Goal: Information Seeking & Learning: Learn about a topic

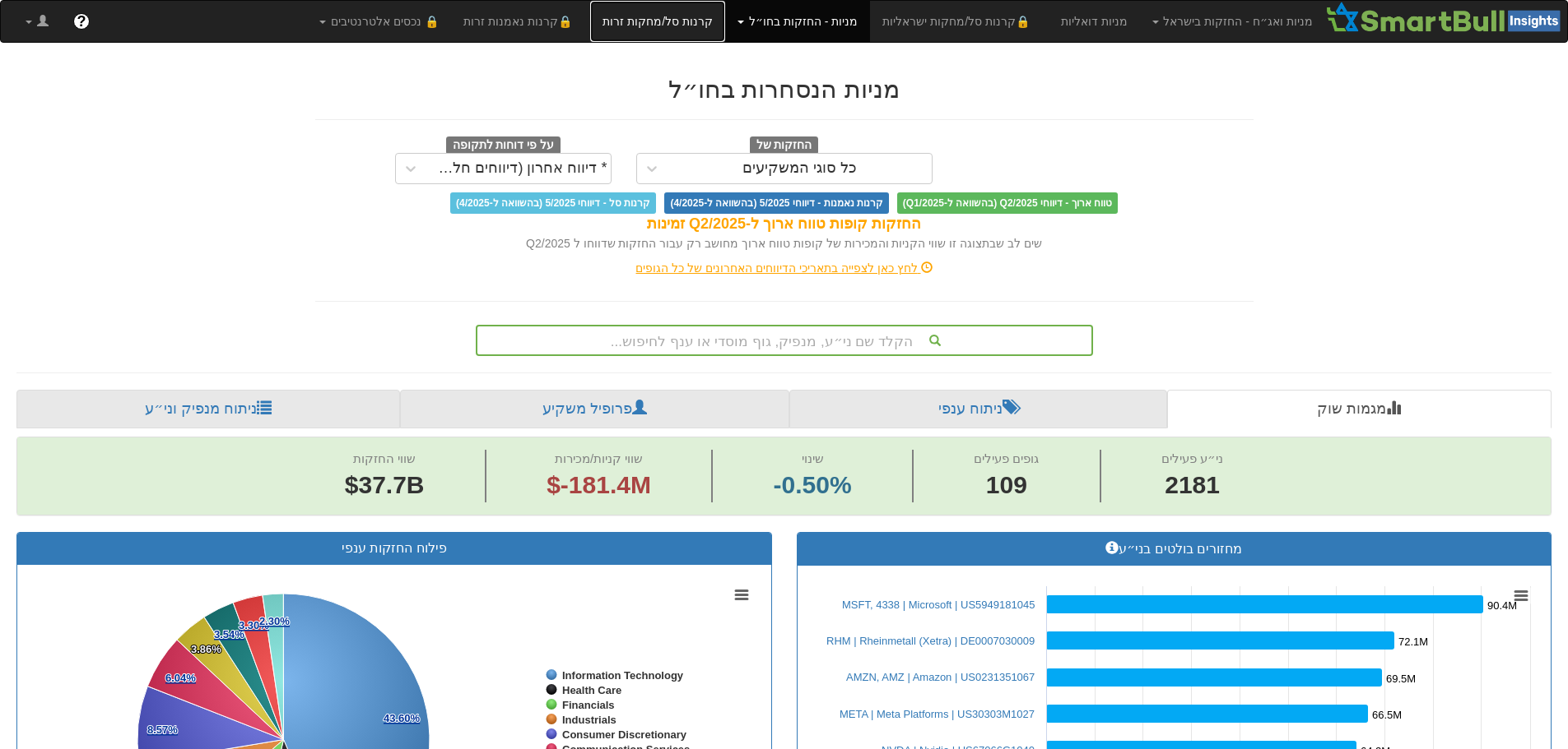
click at [705, 26] on link "קרנות סל/מחקות זרות" at bounding box center [657, 21] width 135 height 41
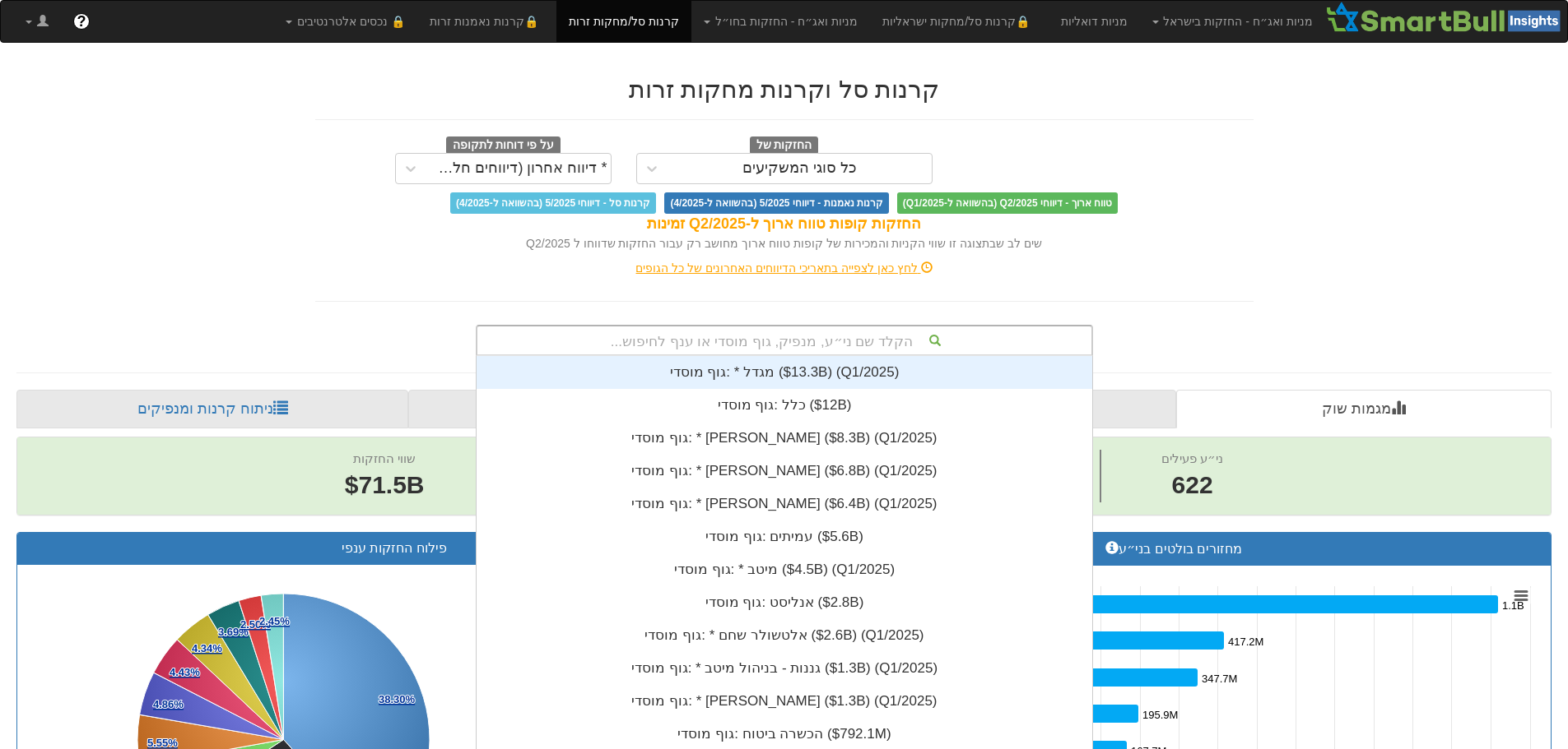
scroll to position [17, 0]
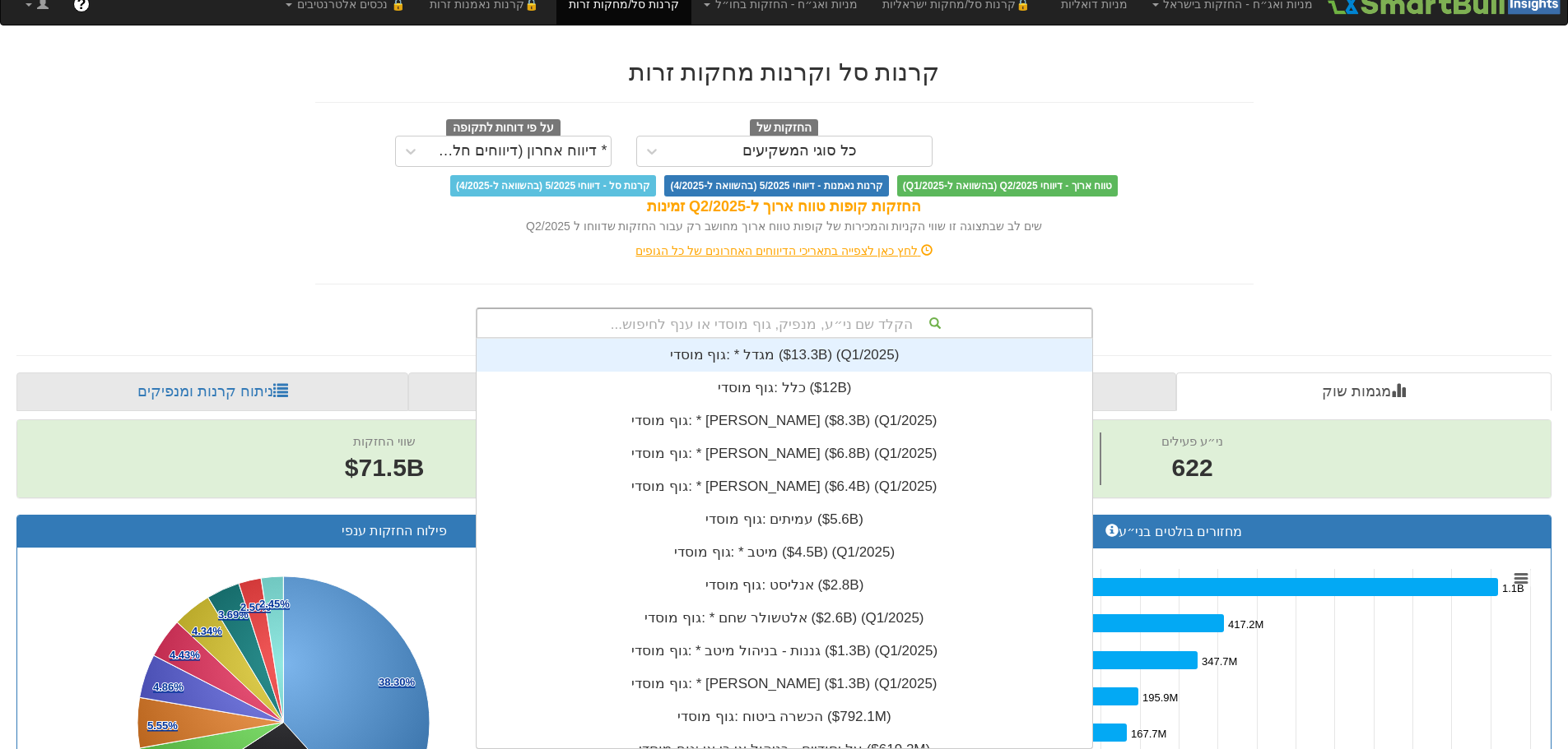
click at [792, 339] on div "הקלד שם ני״ע, מנפיק, גוף מוסדי או ענף לחיפוש... גוף מוסדי: * ‎מגדל ‎($13.3B)‏ (…" at bounding box center [784, 323] width 617 height 31
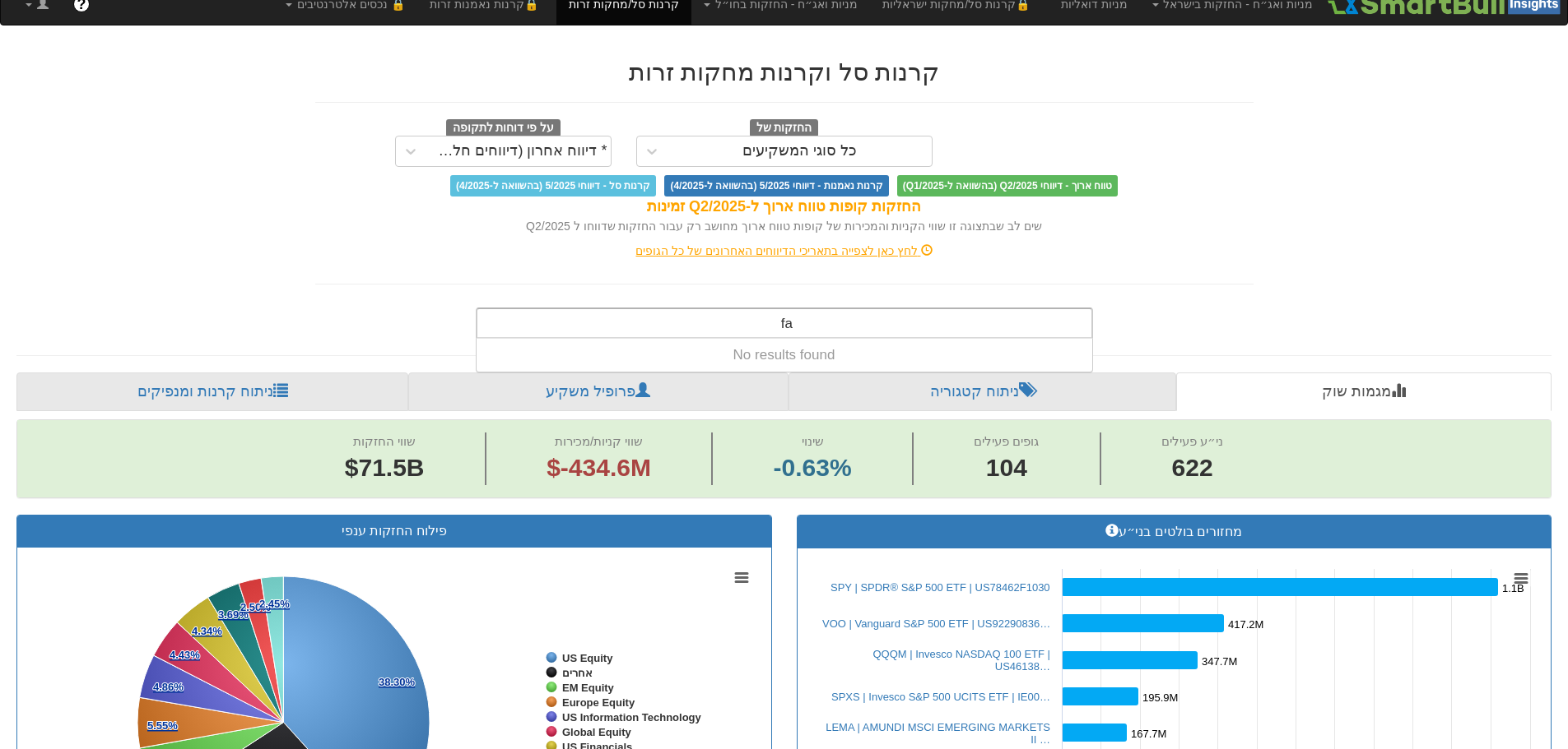
type input "f"
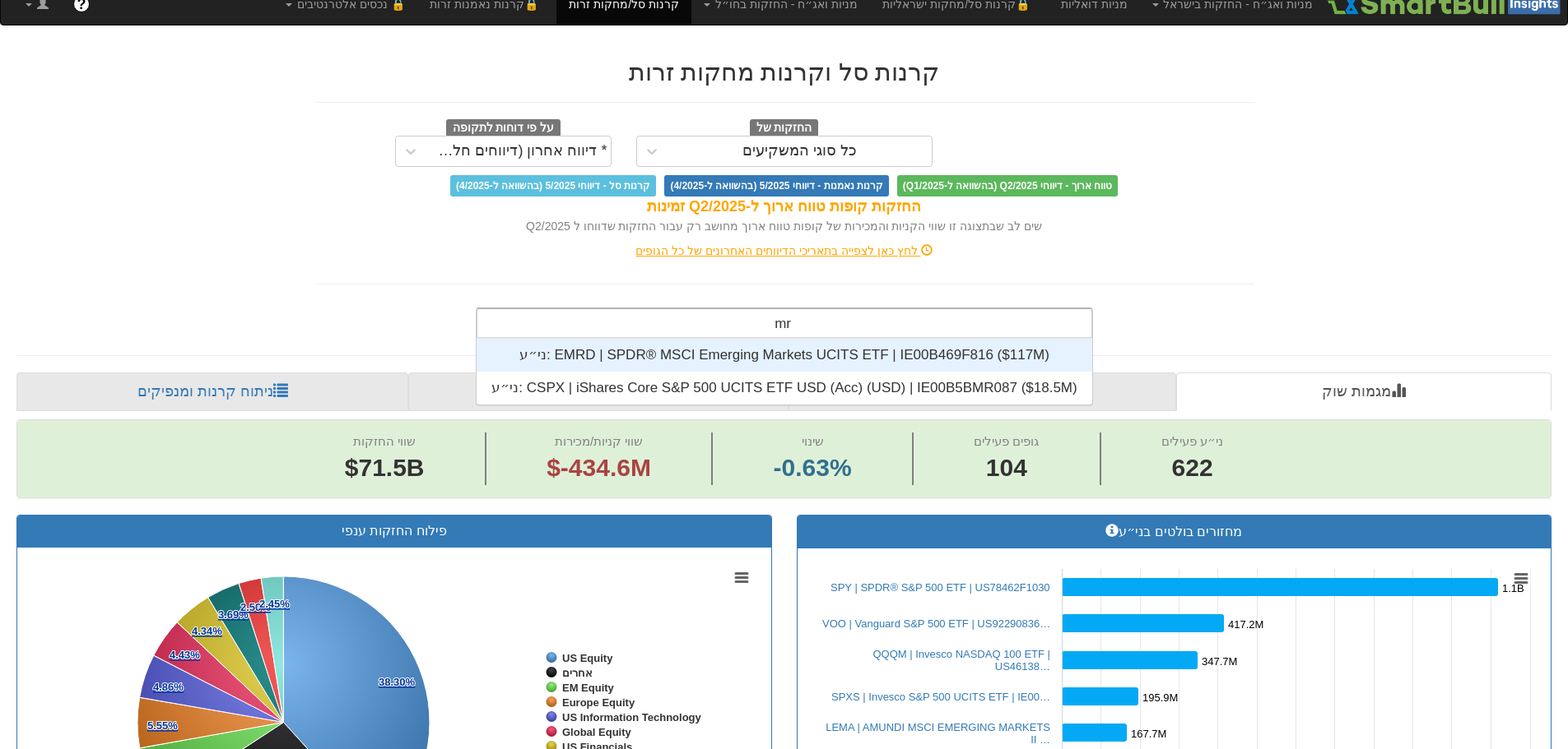
scroll to position [66, 0]
type input "m"
type input "M"
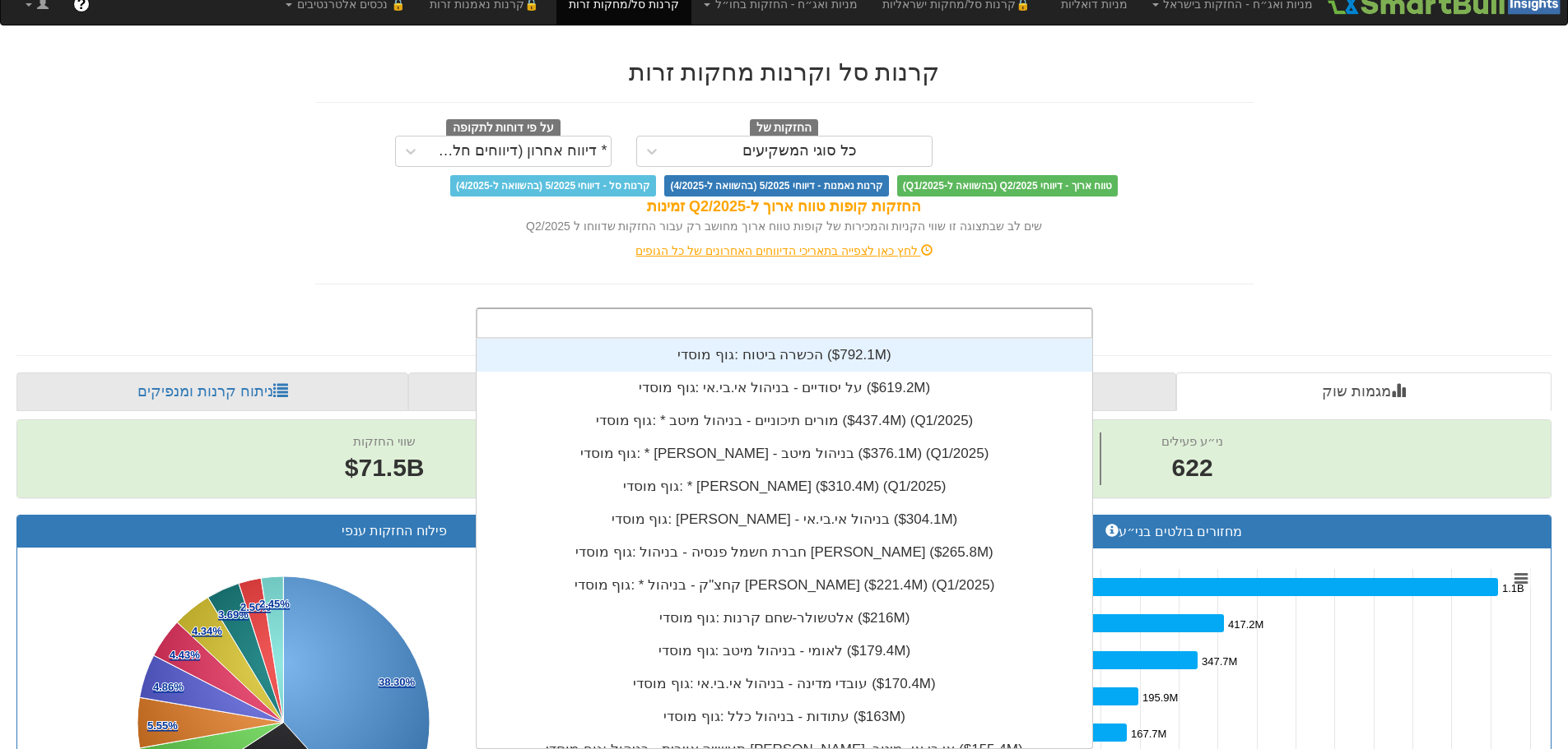
type input "n"
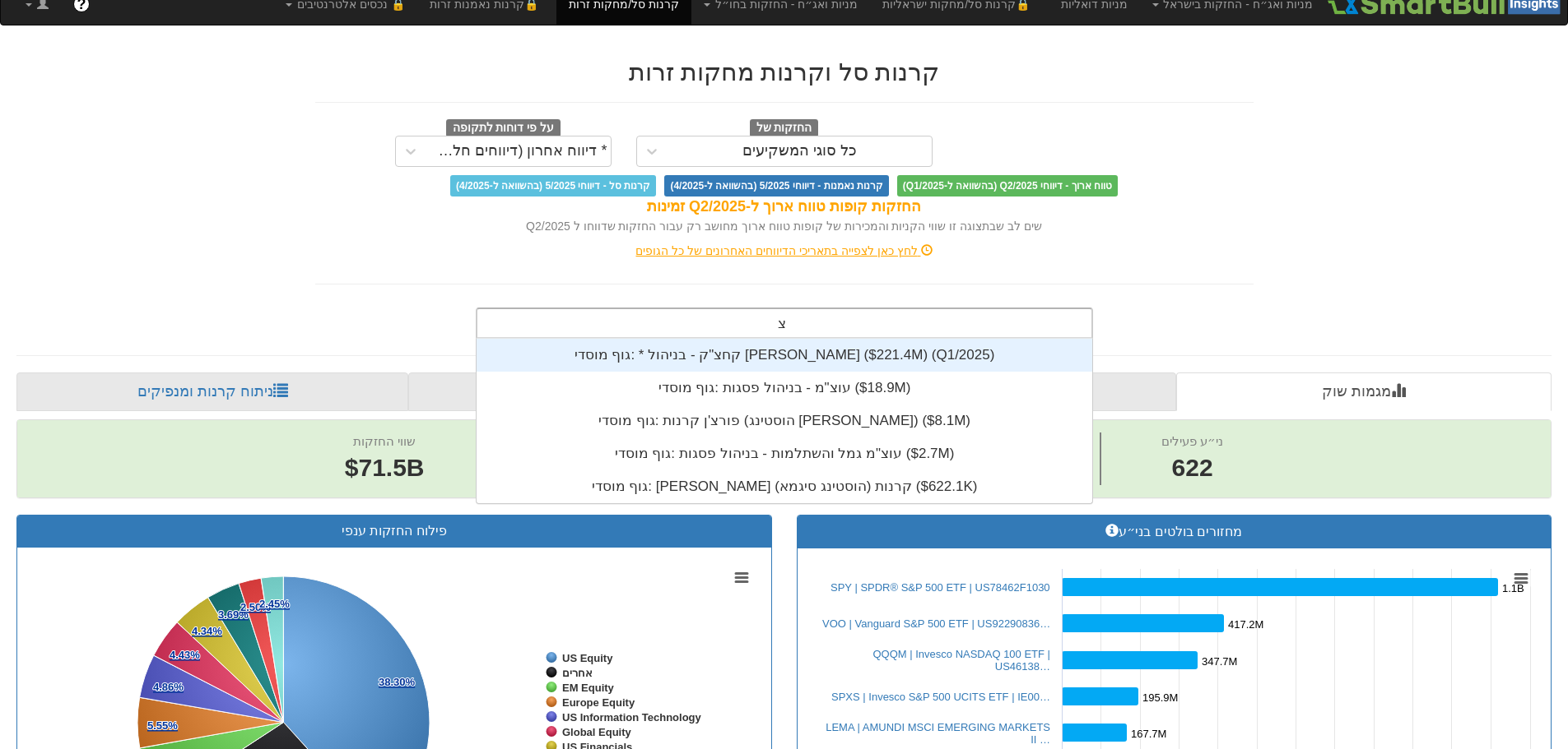
scroll to position [164, 0]
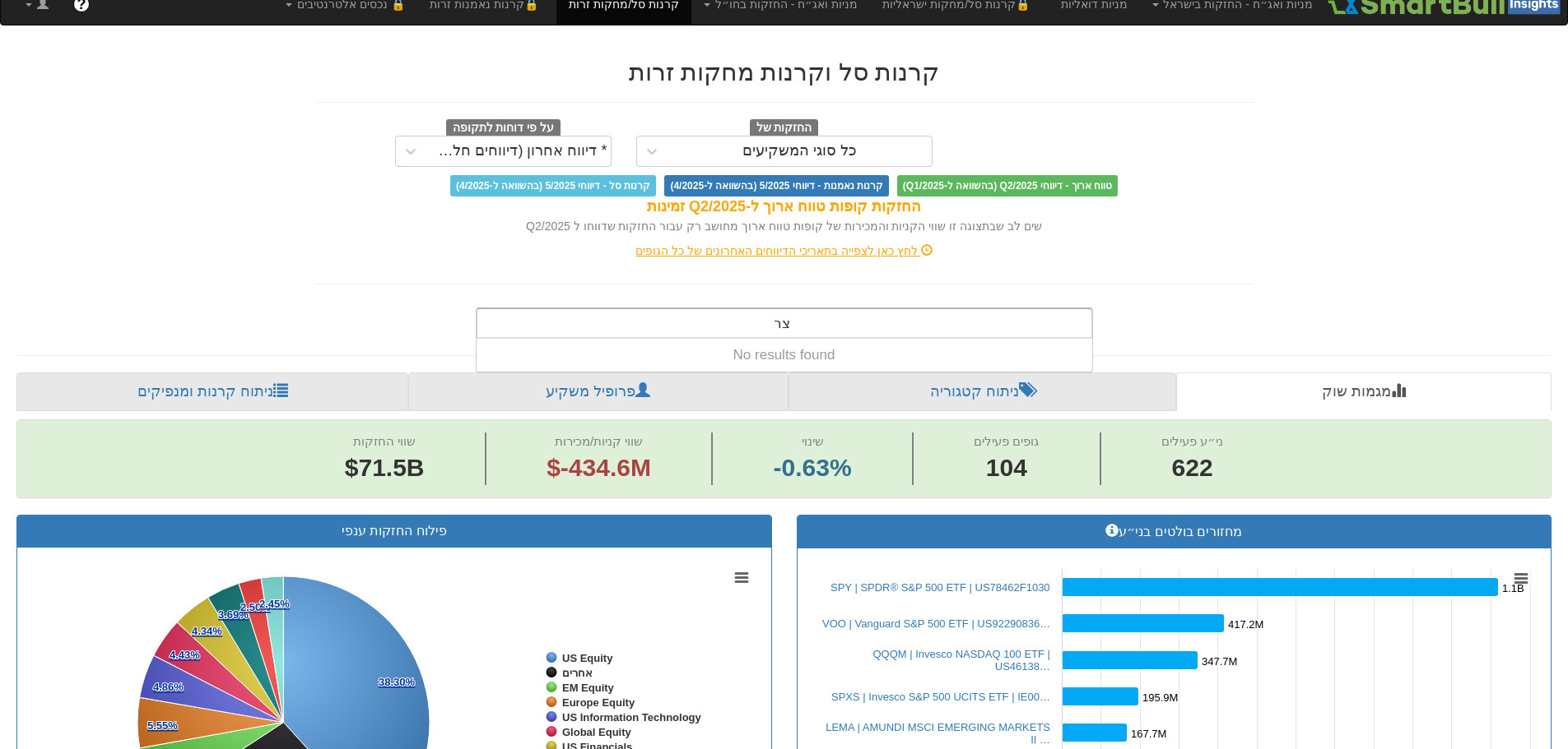
type input "צ"
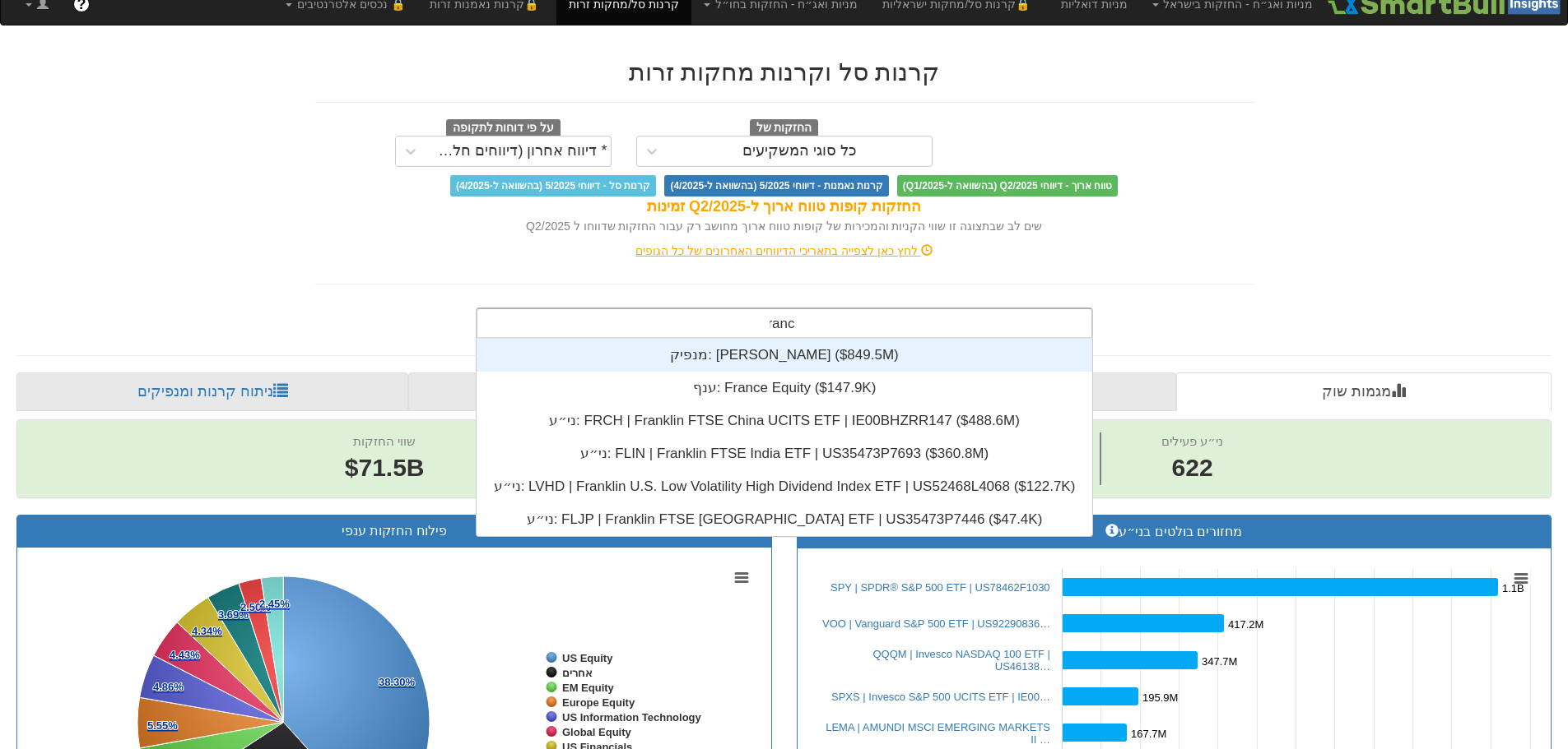
scroll to position [33, 0]
type input "f"
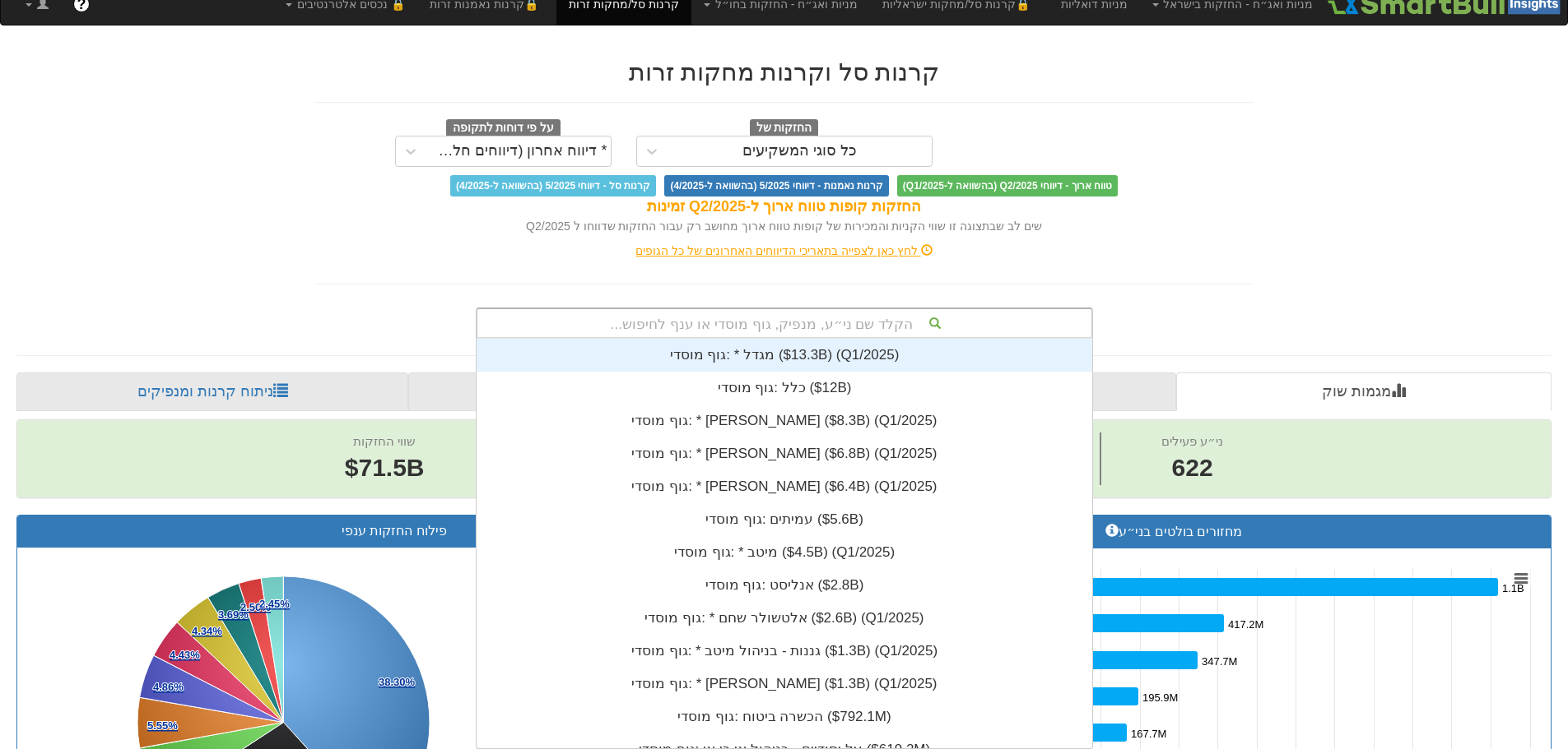
drag, startPoint x: 1222, startPoint y: 246, endPoint x: 1168, endPoint y: 302, distance: 77.8
click at [1222, 251] on div "לחץ כאן לצפייה בתאריכי הדיווחים האחרונים של כל הגופים" at bounding box center [784, 251] width 963 height 17
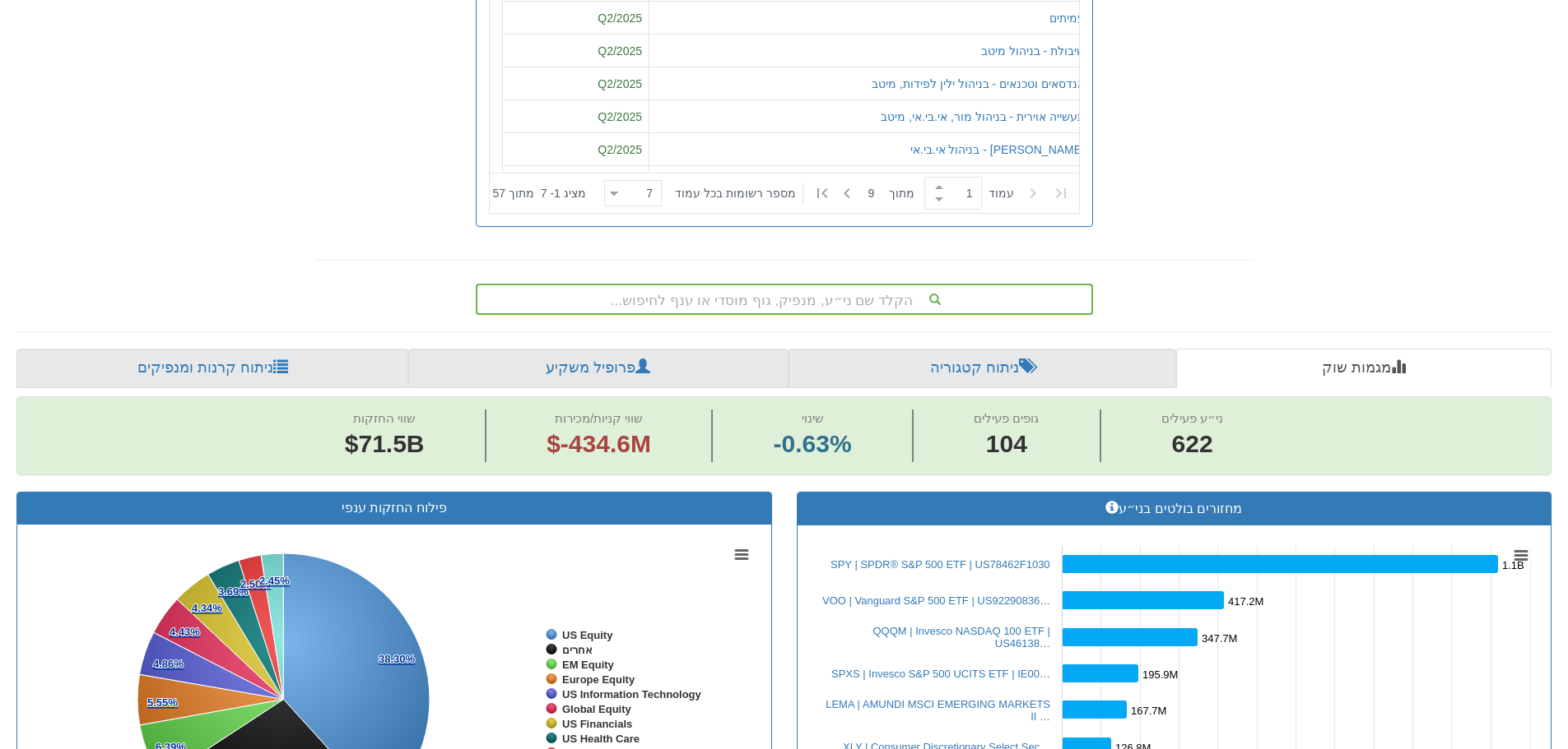
scroll to position [576, 0]
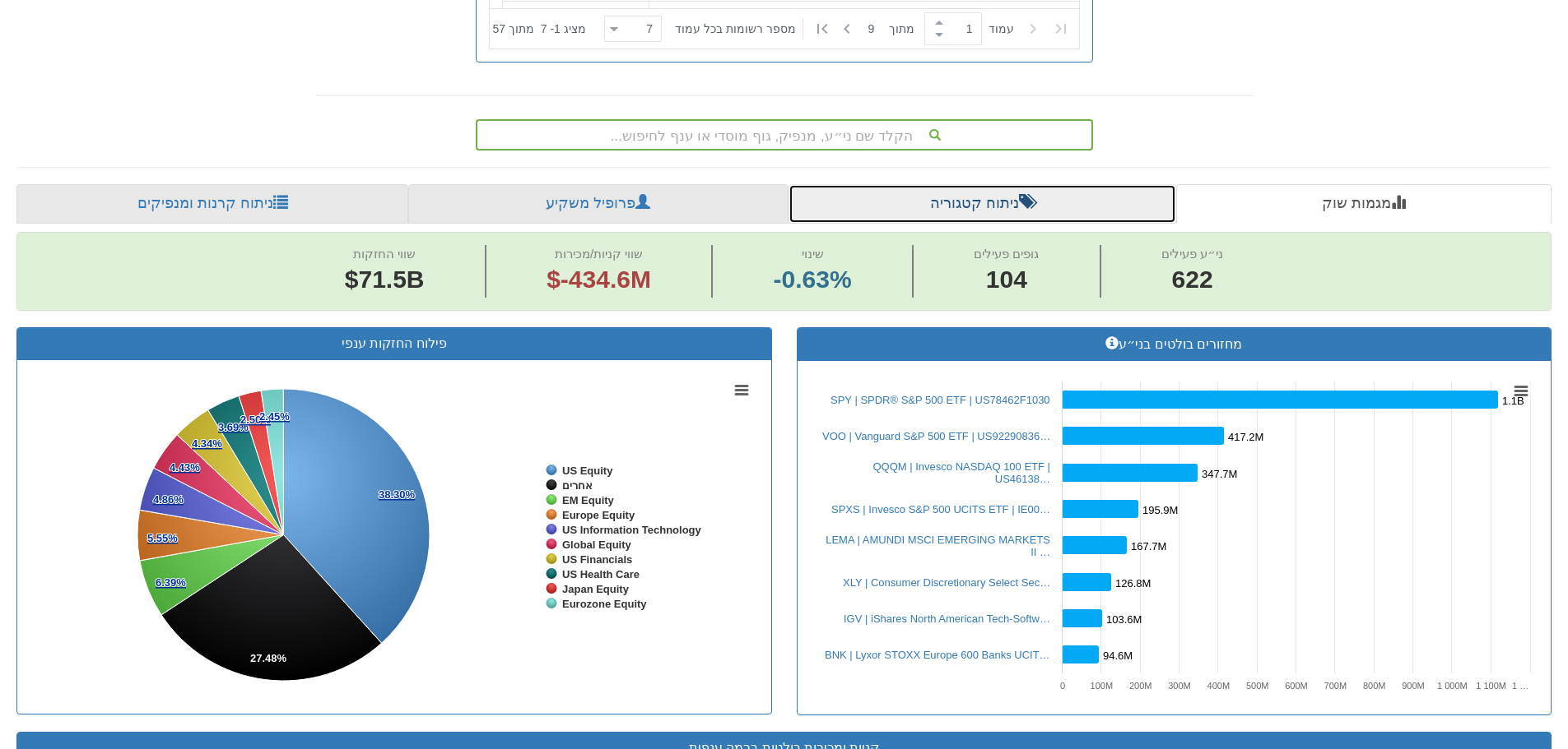
click at [1024, 202] on span at bounding box center [1026, 201] width 15 height 15
click at [987, 214] on link "ניתוח קטגוריה" at bounding box center [982, 204] width 388 height 40
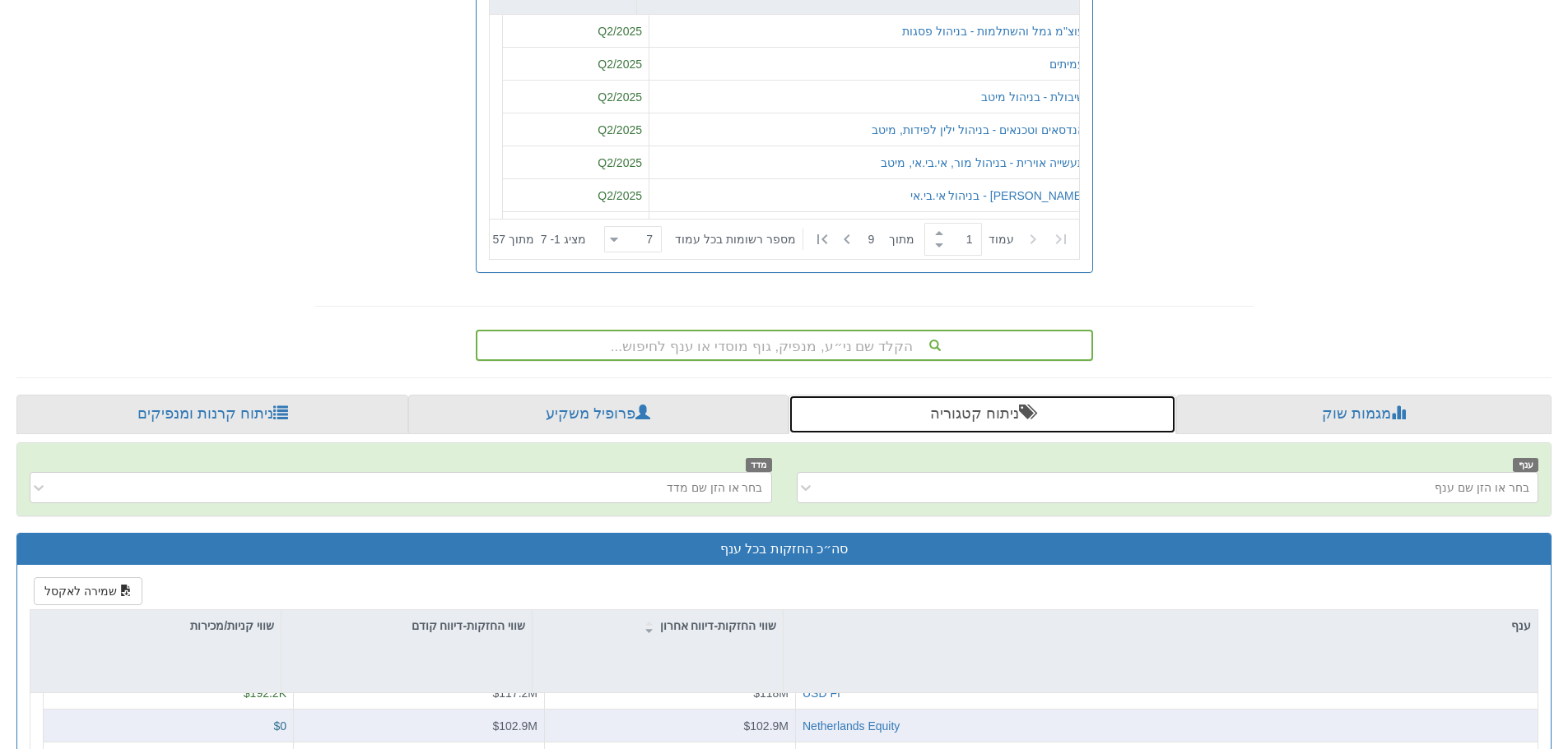
scroll to position [341, 0]
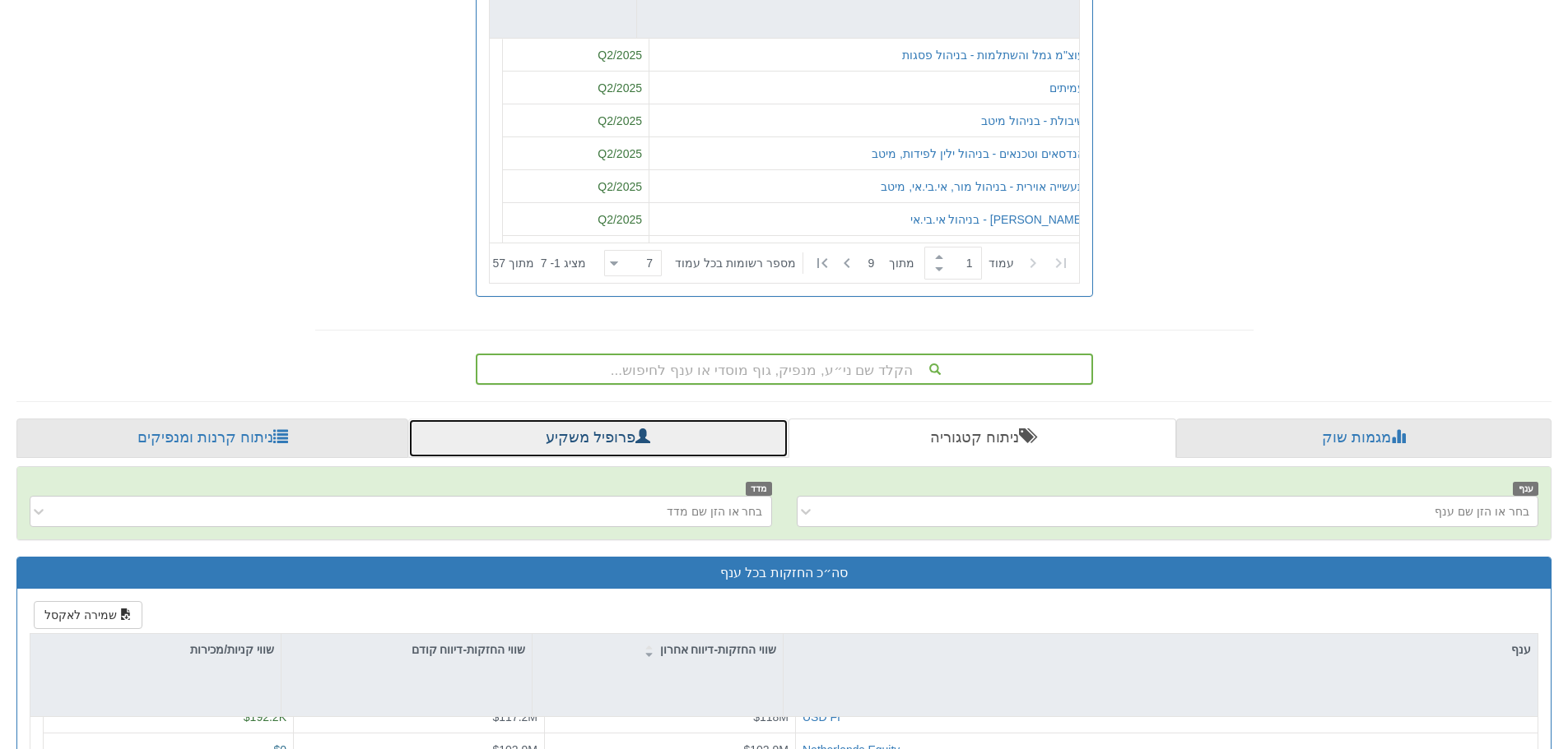
click at [656, 443] on link "פרופיל משקיע" at bounding box center [598, 438] width 379 height 40
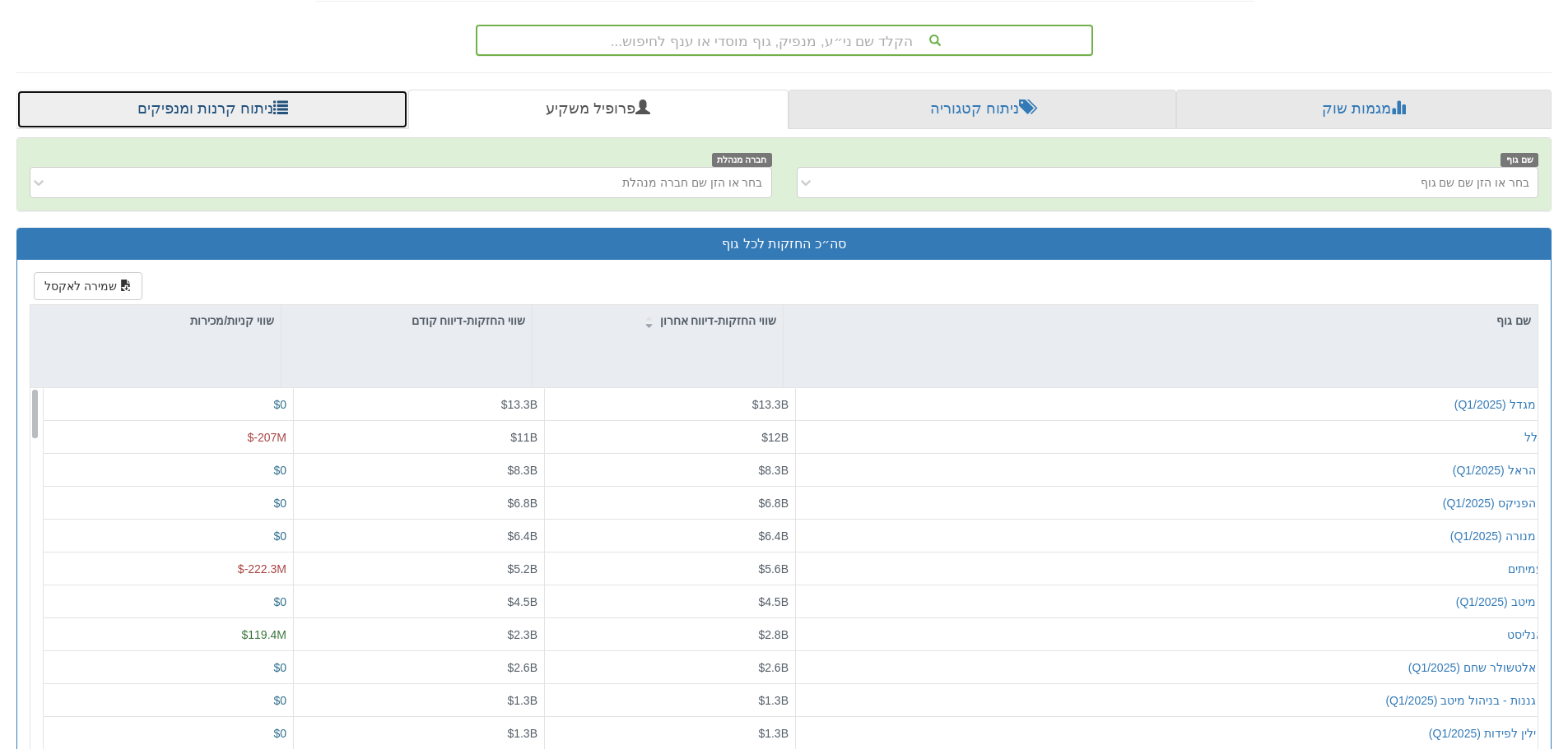
click at [310, 107] on link "ניתוח קרנות ומנפיקים" at bounding box center [212, 109] width 392 height 40
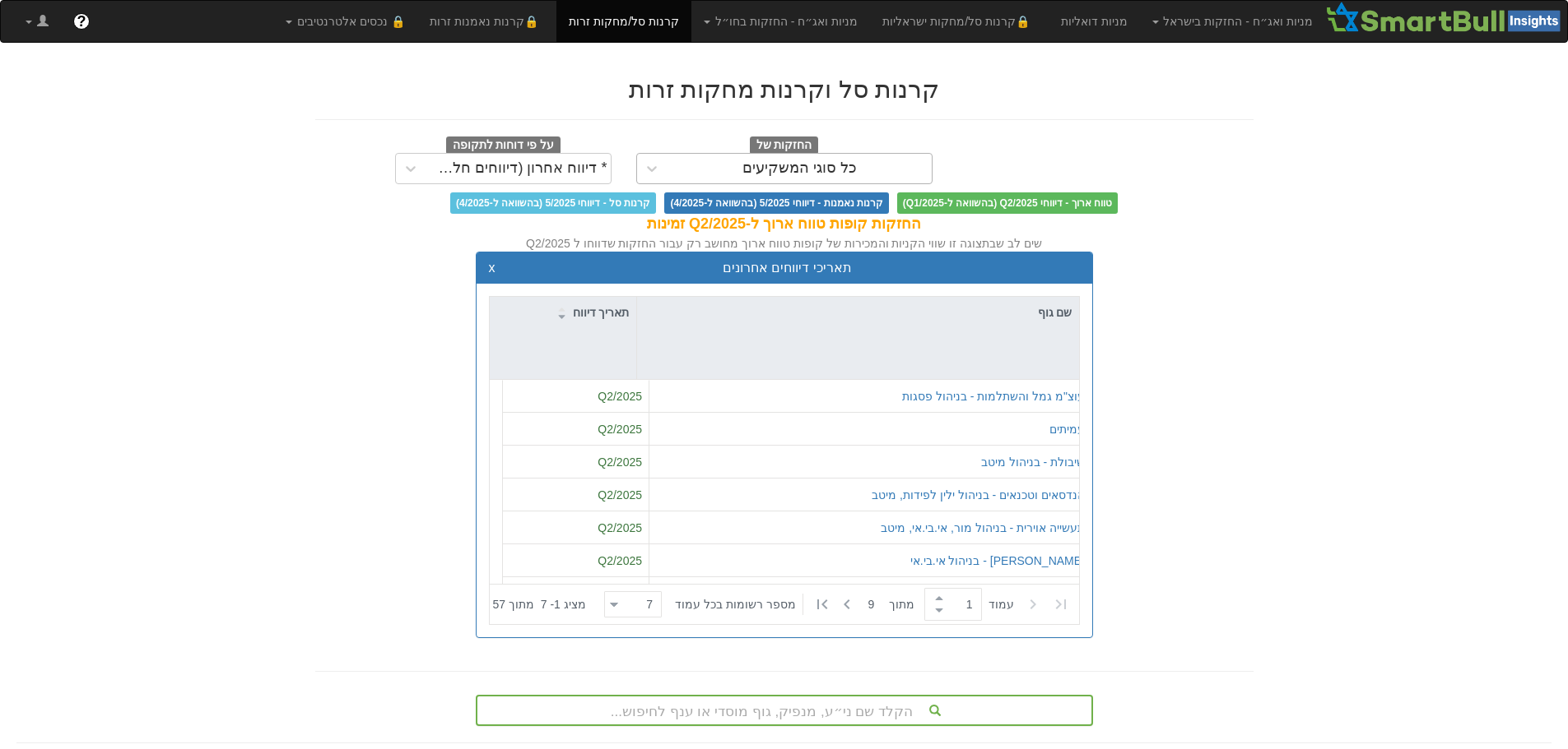
click at [784, 174] on div "כל סוגי המשקיעים" at bounding box center [800, 168] width 115 height 17
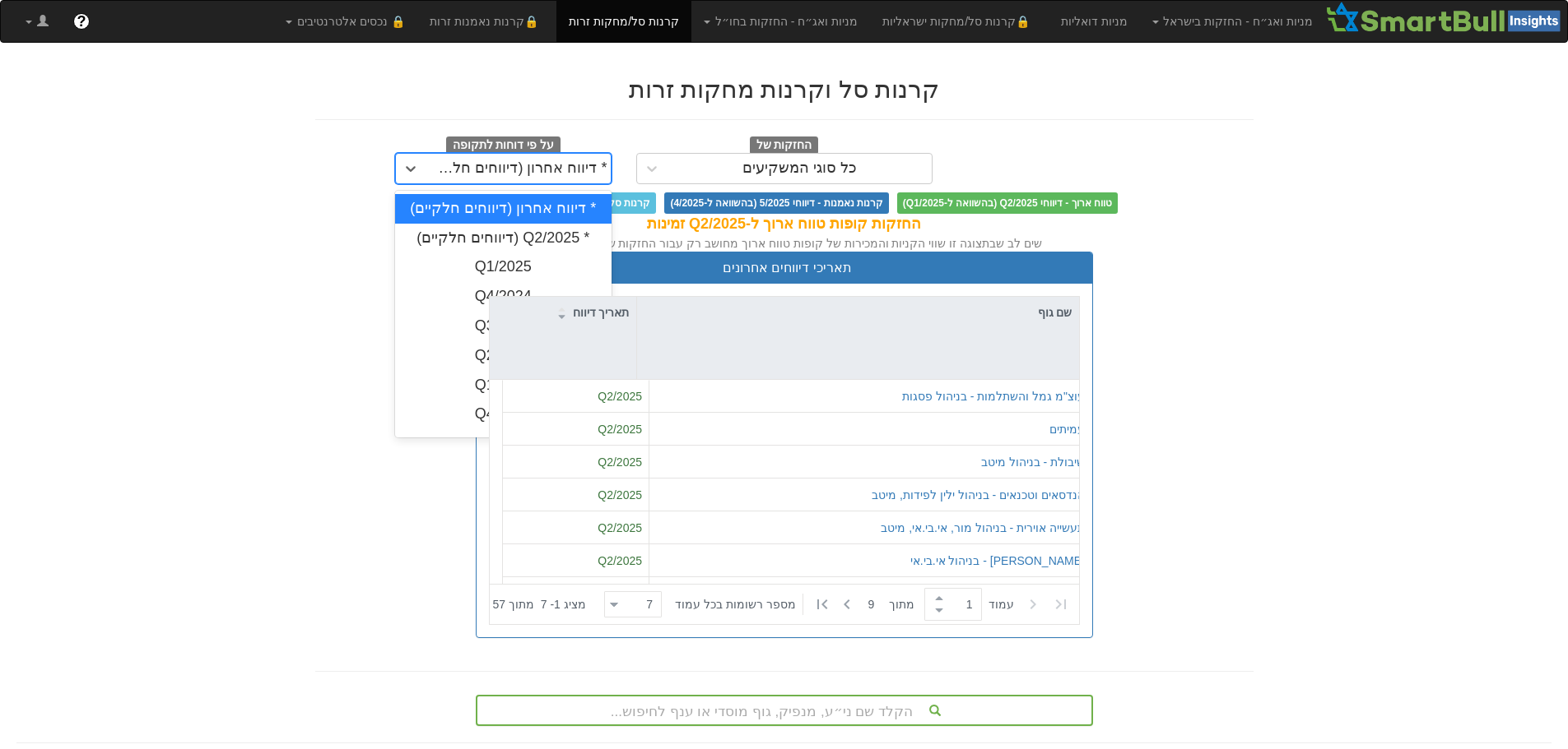
click at [594, 165] on div "* דיווח אחרון (דיווחים חלקיים)" at bounding box center [518, 168] width 178 height 17
click at [1202, 135] on div "קרנות סל וקרנות מחקות זרות החזקות של כל סוגי המשקיעים על פי דוחות לתקופה option…" at bounding box center [784, 163] width 938 height 176
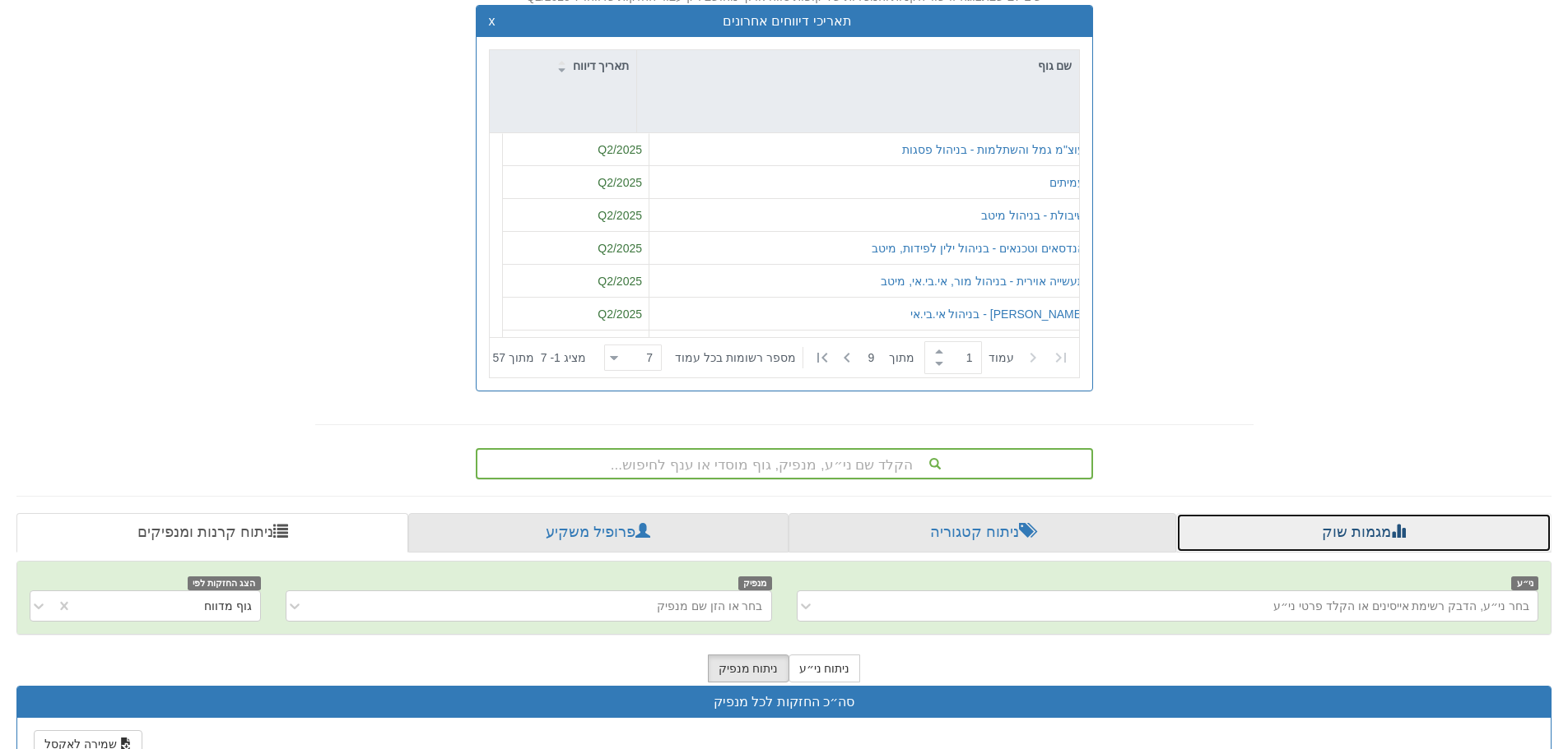
click at [1388, 523] on link "מגמות שוק" at bounding box center [1364, 532] width 375 height 40
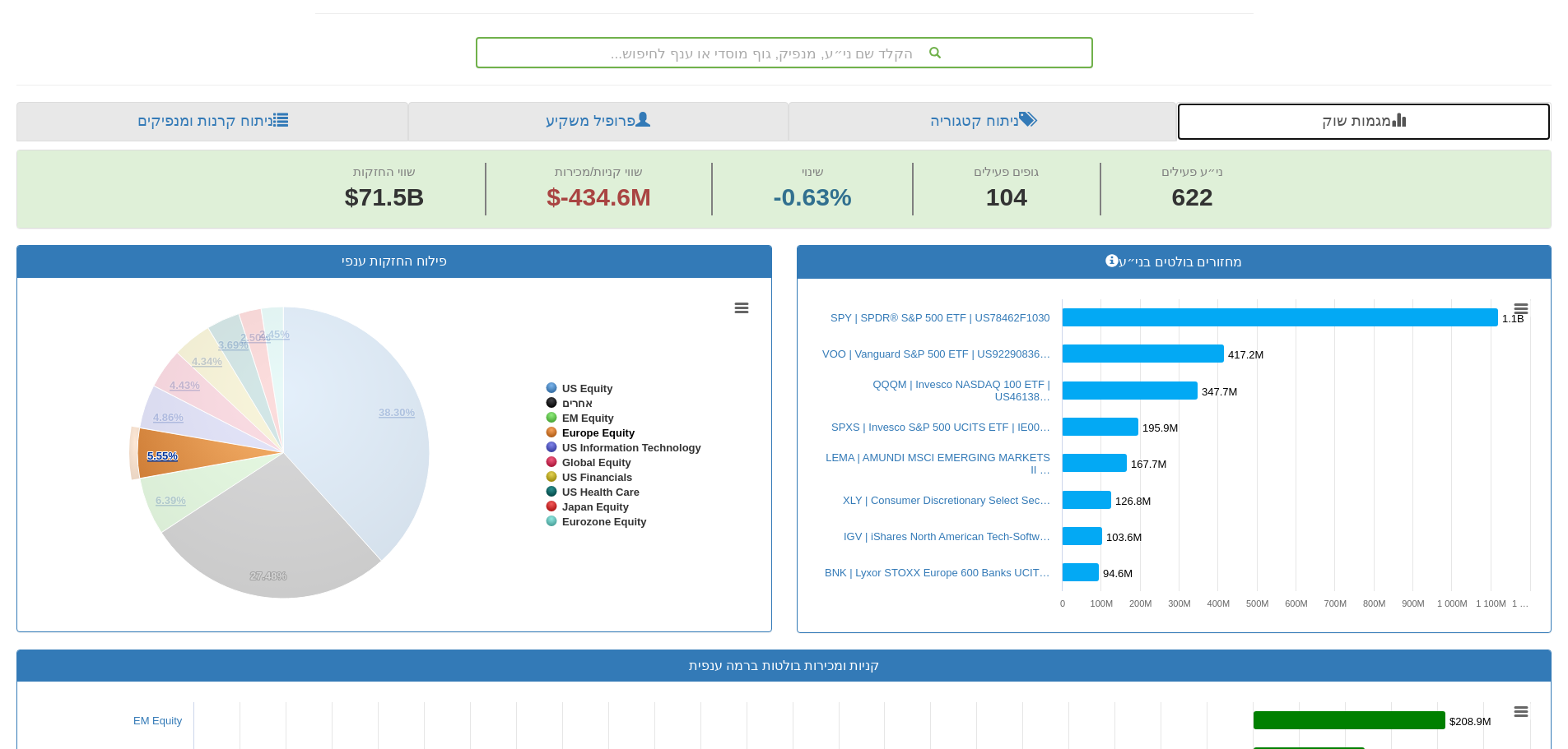
click at [607, 431] on tspan "Europe Equity" at bounding box center [598, 432] width 73 height 13
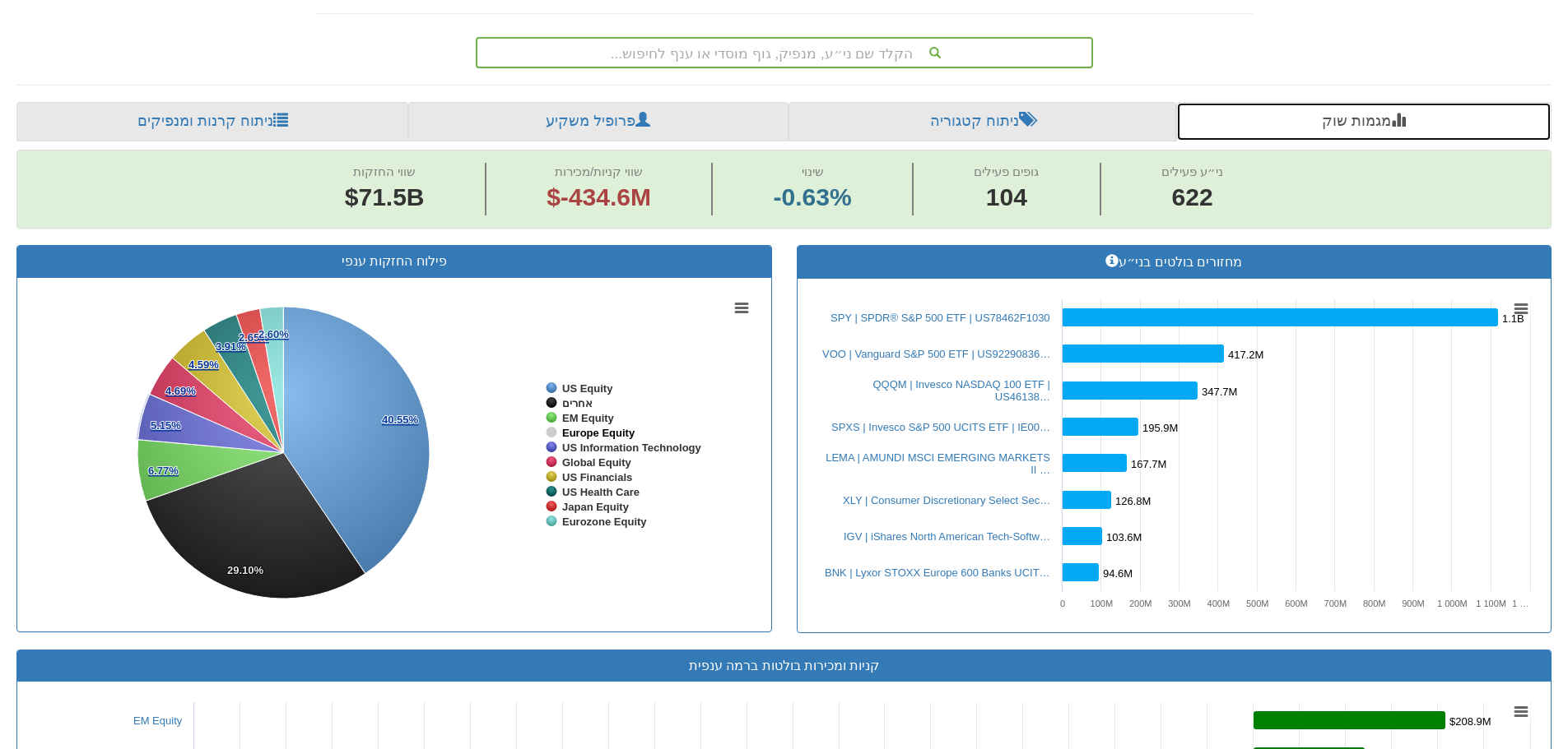
click at [575, 432] on tspan "Europe Equity" at bounding box center [598, 432] width 73 height 13
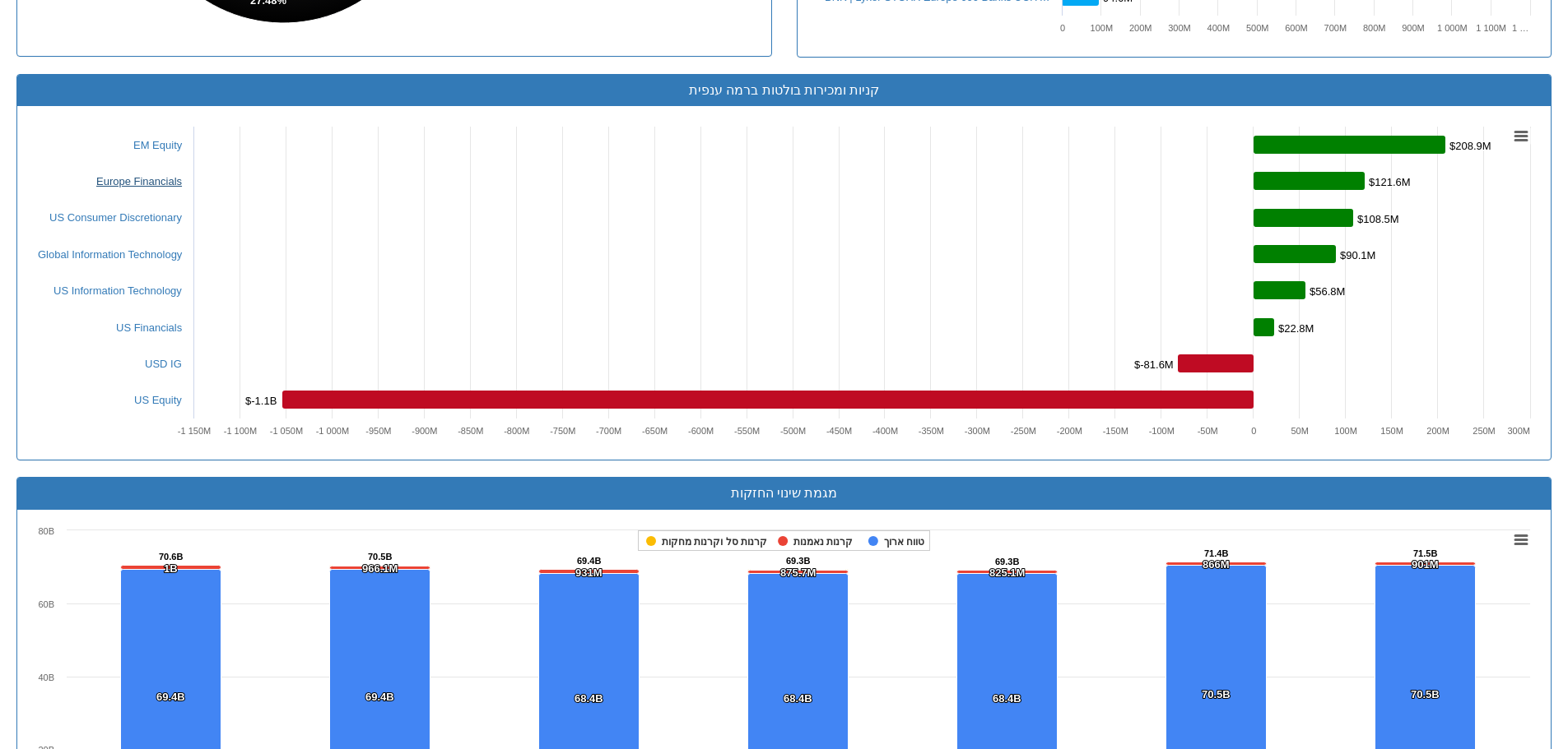
click at [157, 185] on link "Europe Financials" at bounding box center [139, 181] width 86 height 13
